Goal: Navigation & Orientation: Find specific page/section

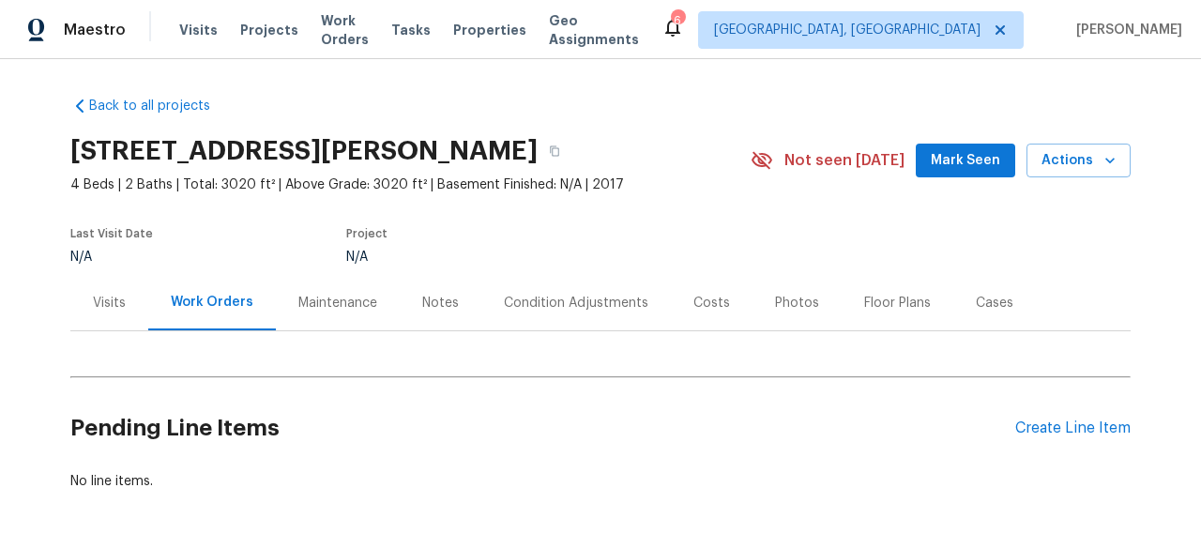
click at [322, 309] on div "Maintenance" at bounding box center [337, 303] width 79 height 19
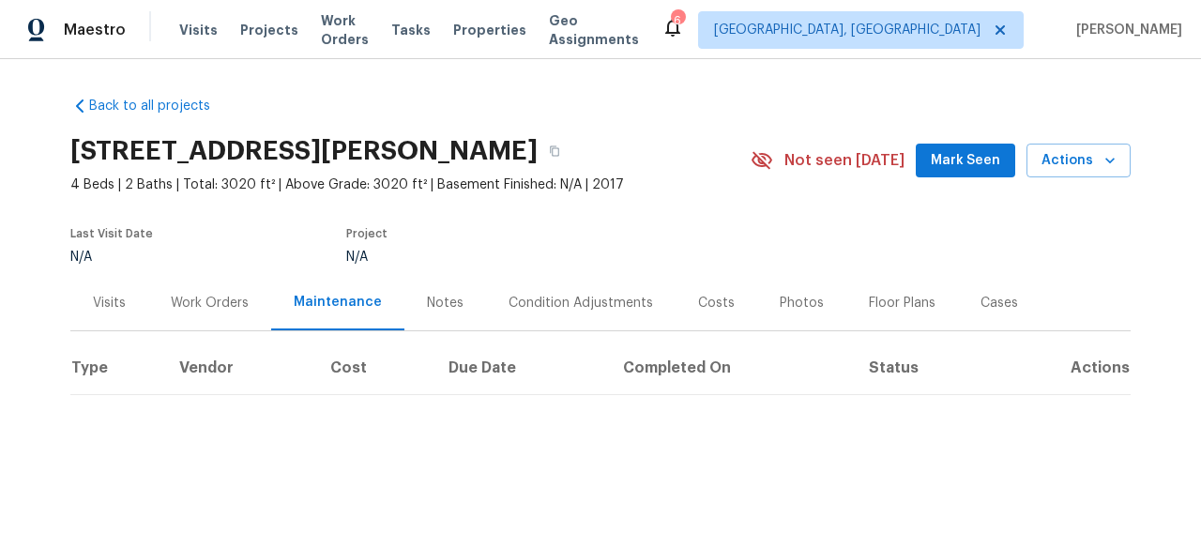
click at [110, 300] on div "Visits" at bounding box center [109, 303] width 33 height 19
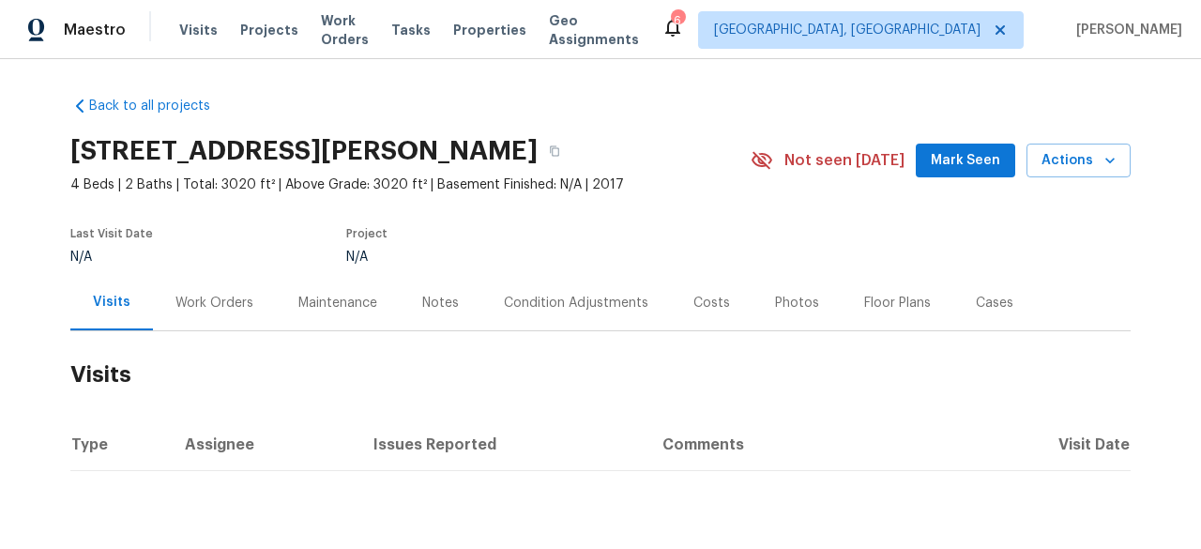
click at [209, 304] on div "Work Orders" at bounding box center [214, 303] width 78 height 19
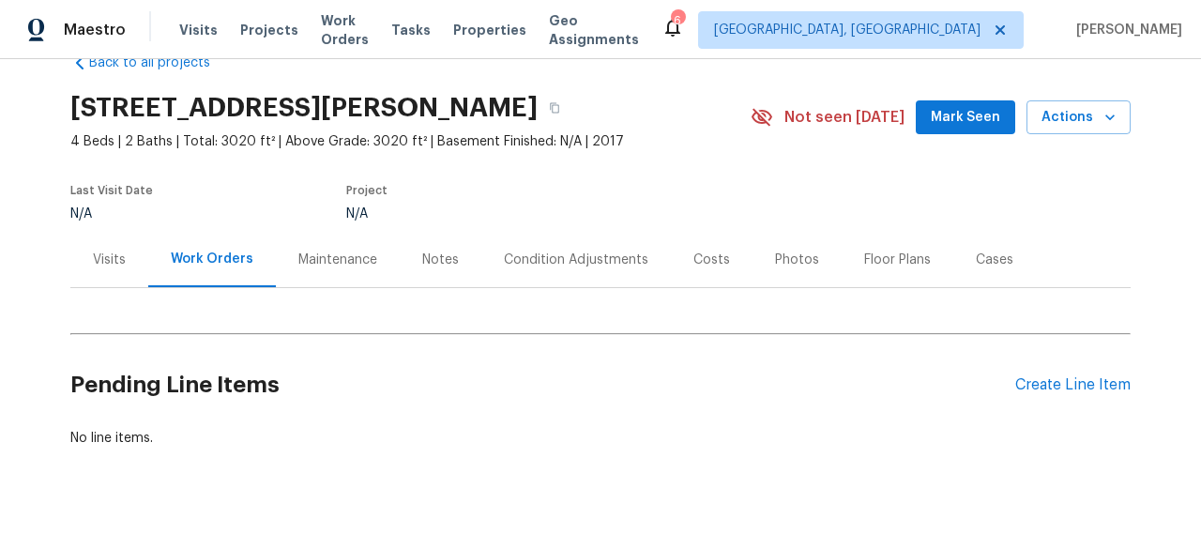
scroll to position [83, 0]
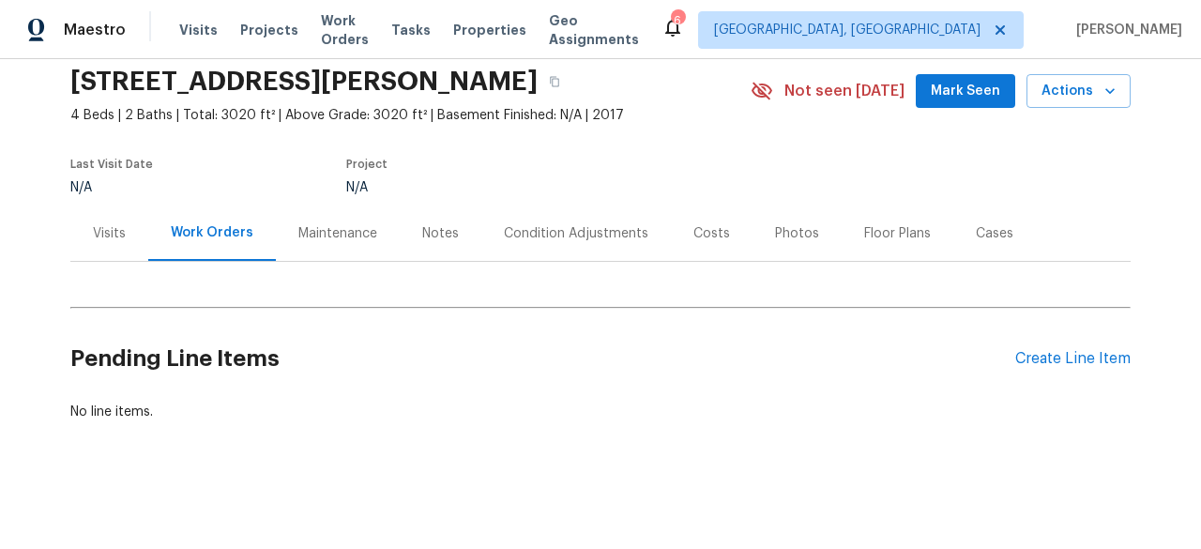
click at [332, 224] on div "Maintenance" at bounding box center [337, 233] width 79 height 19
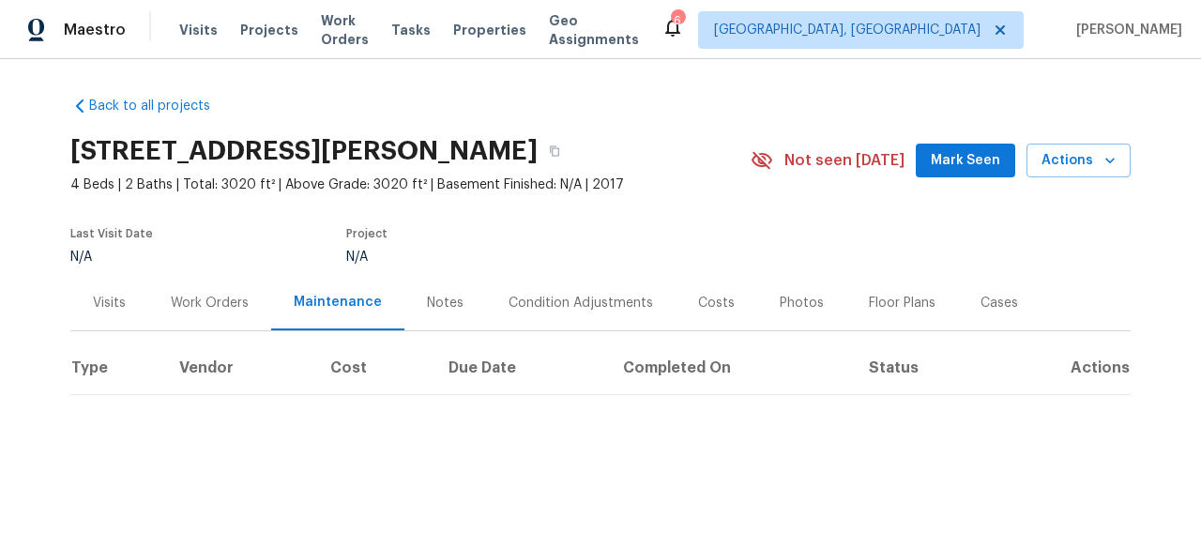
click at [439, 311] on div "Notes" at bounding box center [445, 302] width 82 height 55
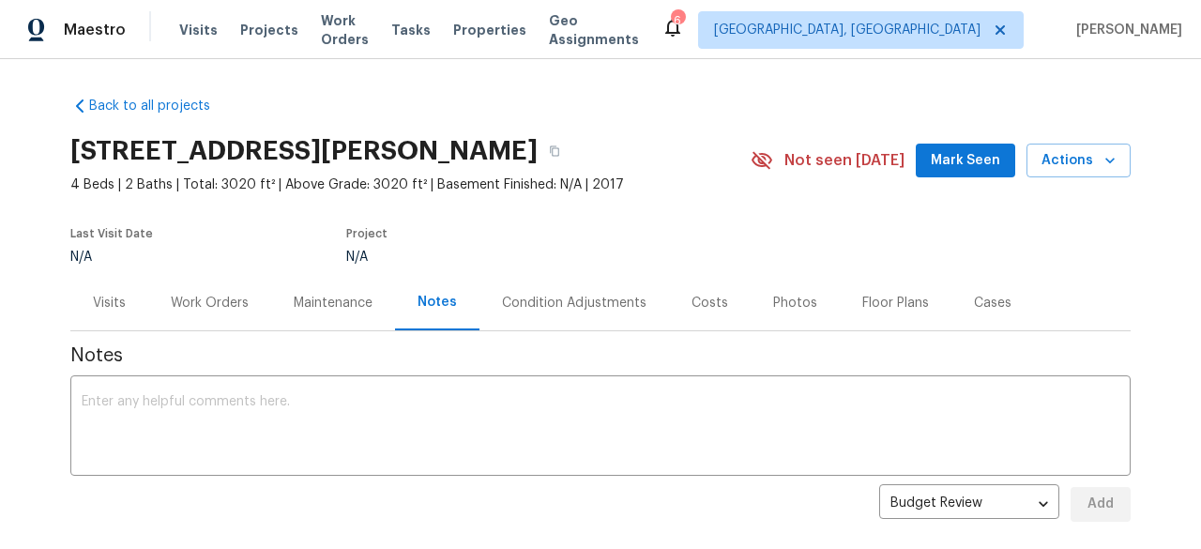
click at [569, 304] on div "Condition Adjustments" at bounding box center [574, 303] width 144 height 19
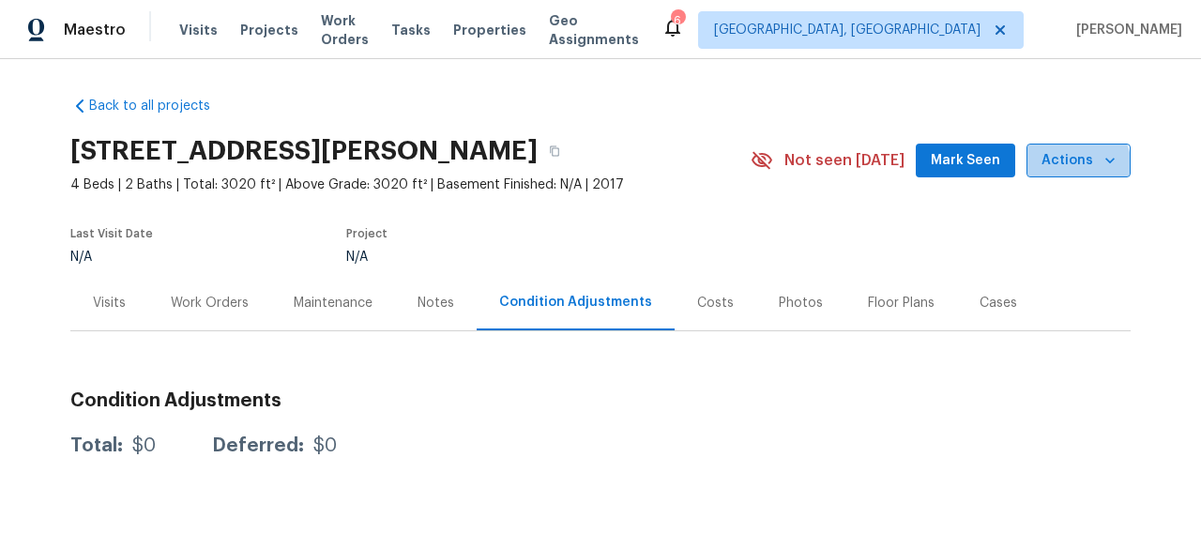
click at [1062, 168] on span "Actions" at bounding box center [1078, 160] width 74 height 23
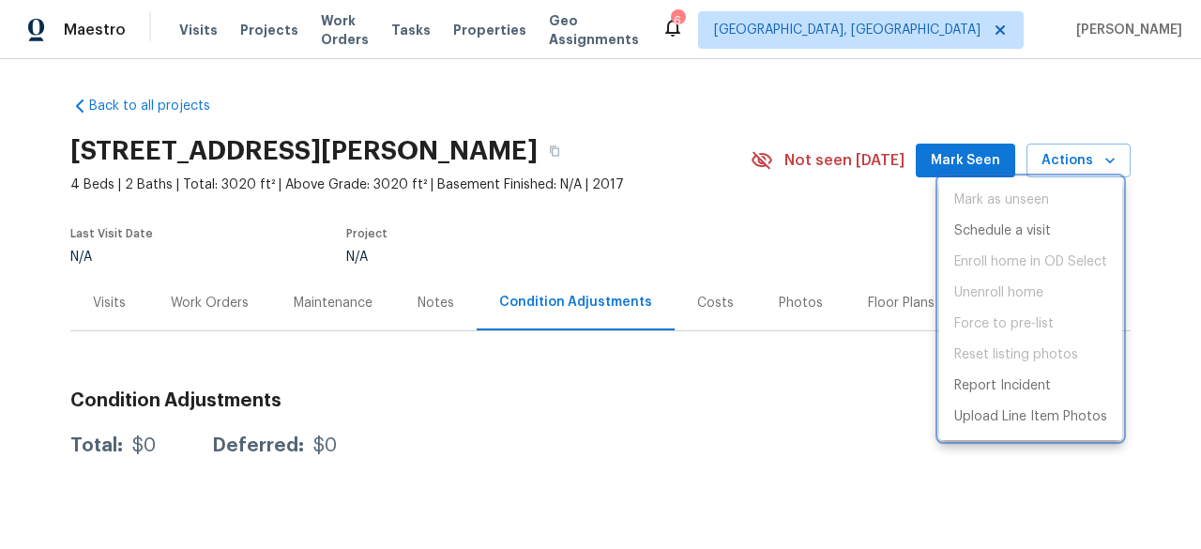
click at [687, 241] on div at bounding box center [600, 274] width 1201 height 549
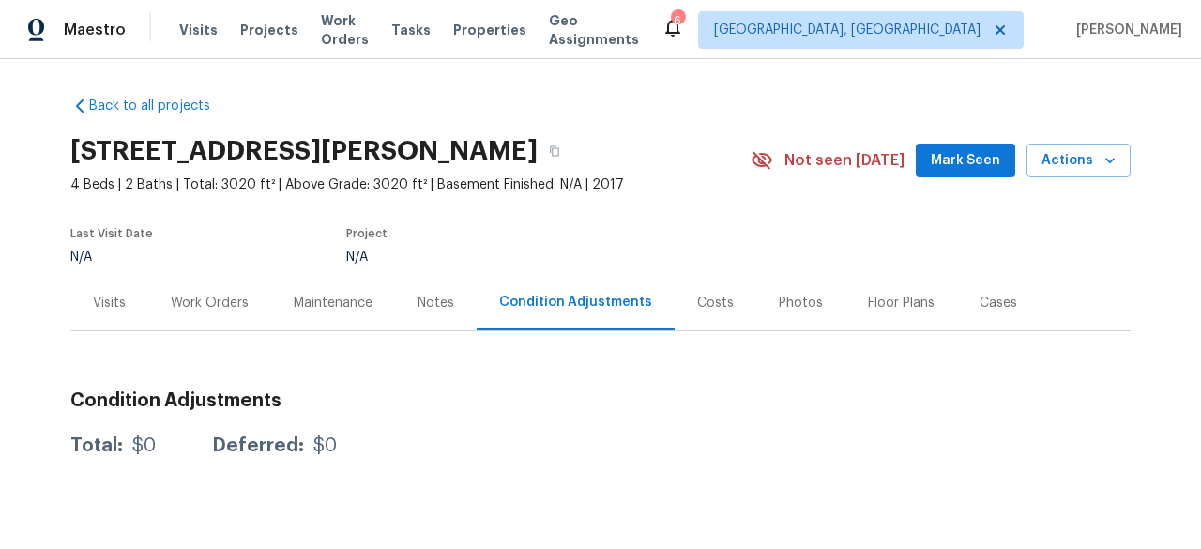
click at [123, 310] on div "Visits" at bounding box center [109, 302] width 78 height 55
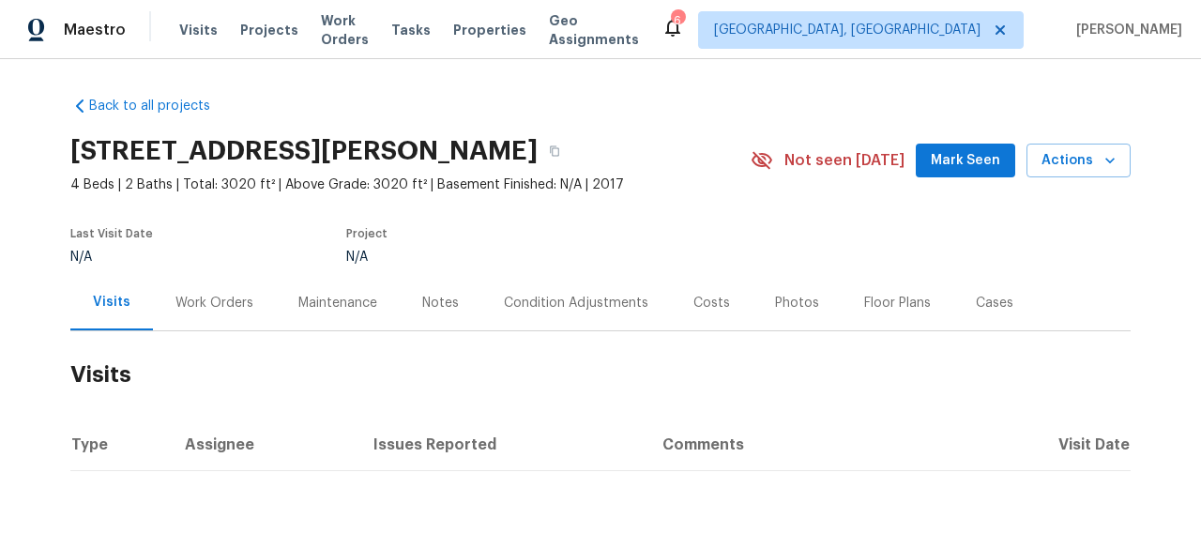
click at [186, 294] on div "Work Orders" at bounding box center [214, 303] width 78 height 19
